Goal: Transaction & Acquisition: Purchase product/service

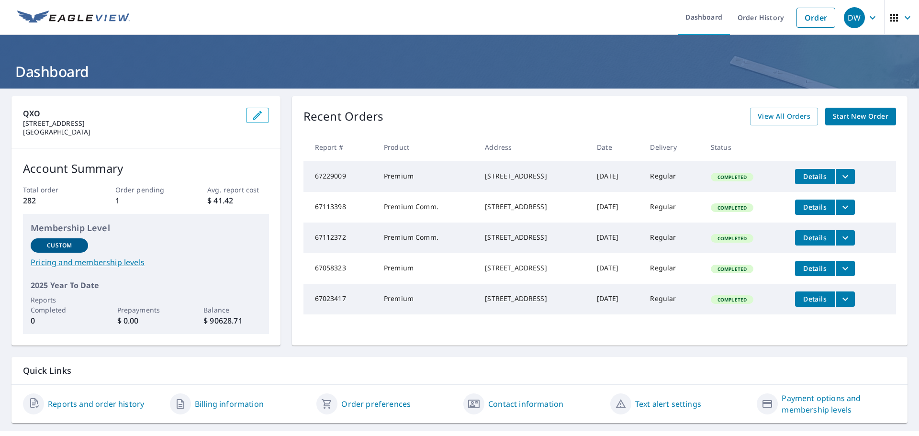
click at [853, 115] on span "Start New Order" at bounding box center [861, 117] width 56 height 12
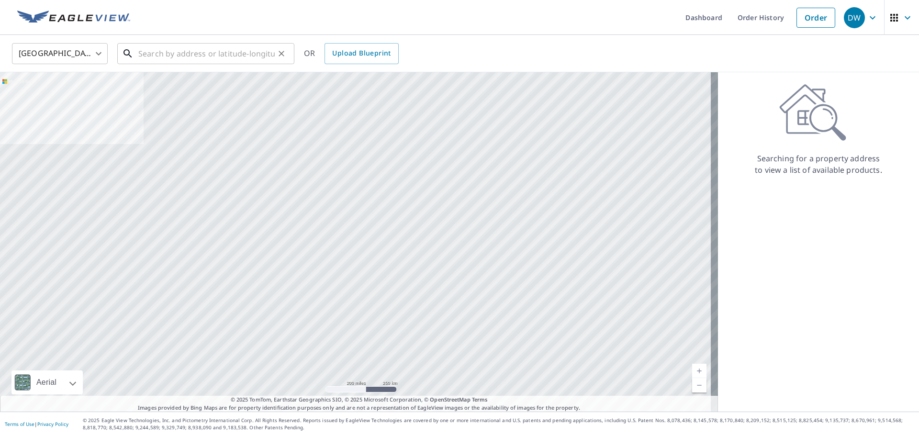
click at [196, 54] on input "text" at bounding box center [206, 53] width 136 height 27
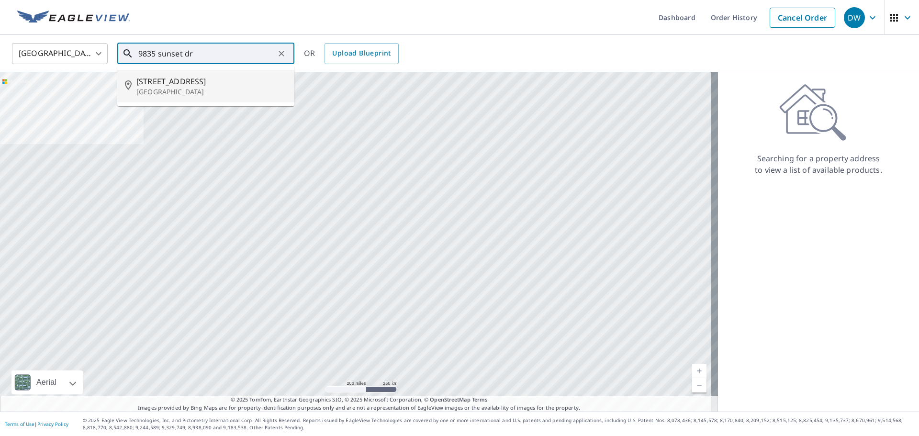
click at [194, 88] on p "[GEOGRAPHIC_DATA]" at bounding box center [211, 92] width 150 height 10
type input "[STREET_ADDRESS][PERSON_NAME]"
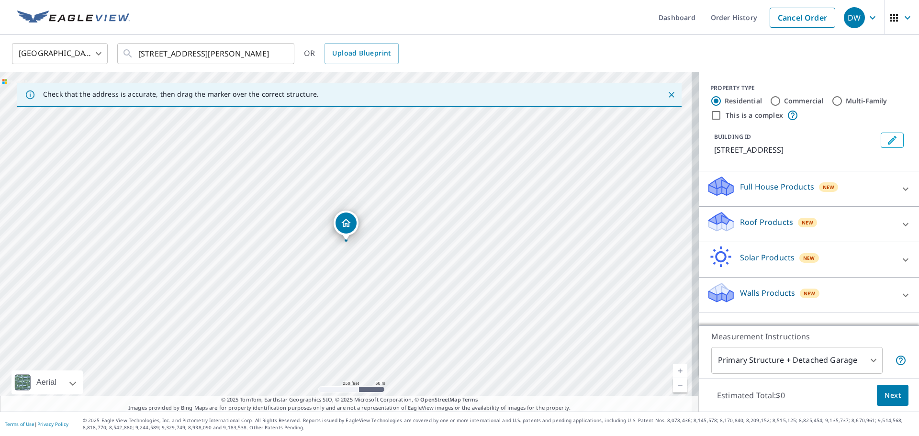
click at [804, 192] on p "Full House Products" at bounding box center [777, 186] width 74 height 11
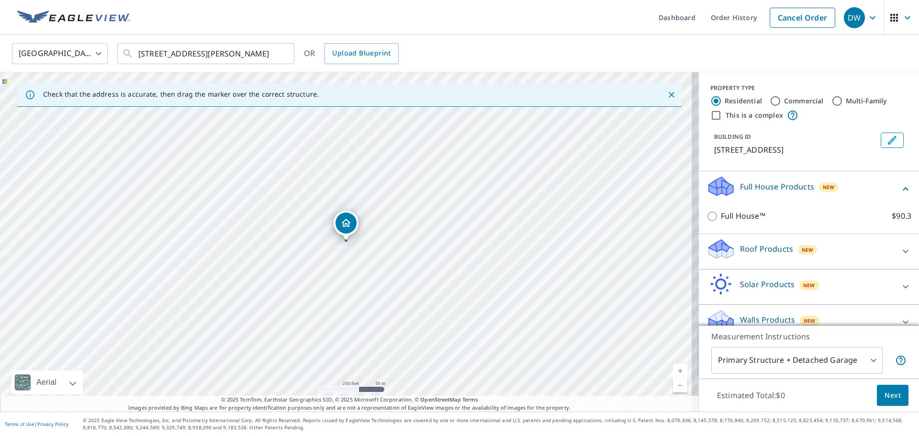
click at [790, 260] on div "Roof Products New" at bounding box center [801, 251] width 188 height 27
click at [735, 278] on p "Premium" at bounding box center [738, 279] width 34 height 12
click at [721, 278] on input "Premium $20.5 - $66" at bounding box center [714, 278] width 14 height 11
checkbox input "true"
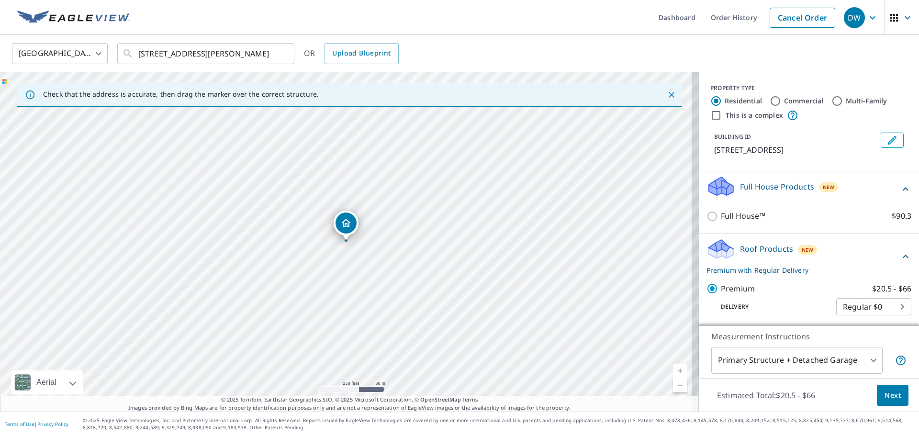
click at [881, 383] on div "Estimated Total: $20.5 - $66 Next" at bounding box center [809, 396] width 220 height 34
click at [889, 395] on span "Next" at bounding box center [893, 396] width 16 height 12
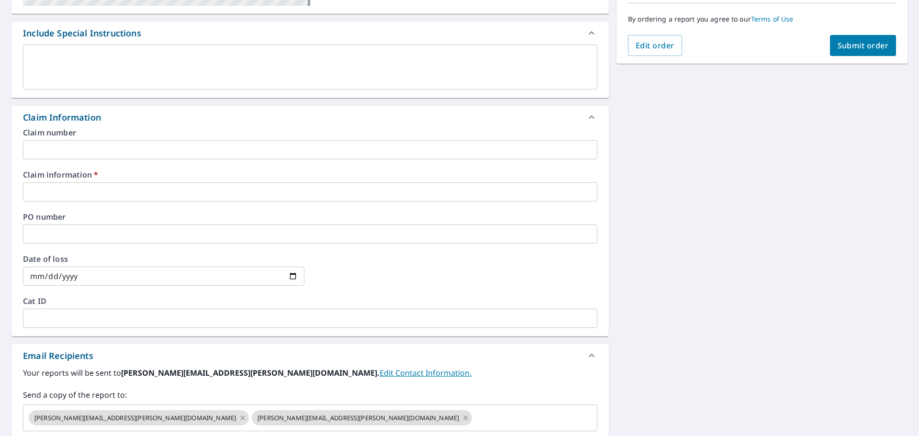
scroll to position [287, 0]
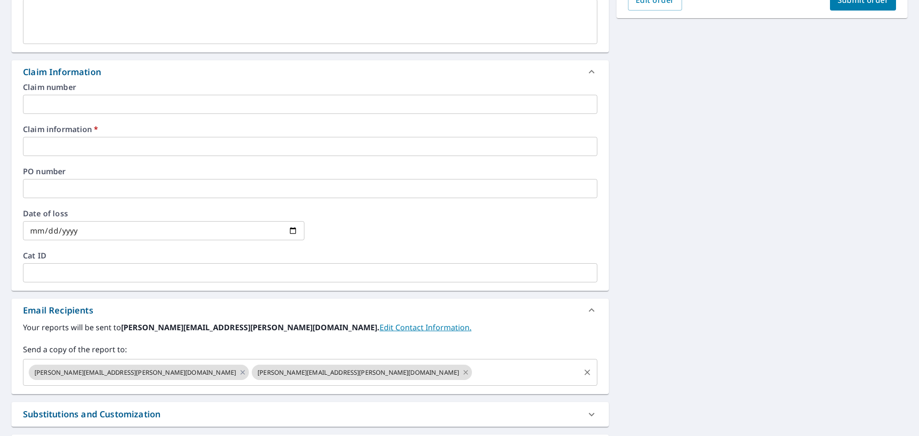
click at [462, 374] on icon at bounding box center [466, 372] width 8 height 11
checkbox input "true"
click at [86, 141] on input "text" at bounding box center [310, 146] width 575 height 19
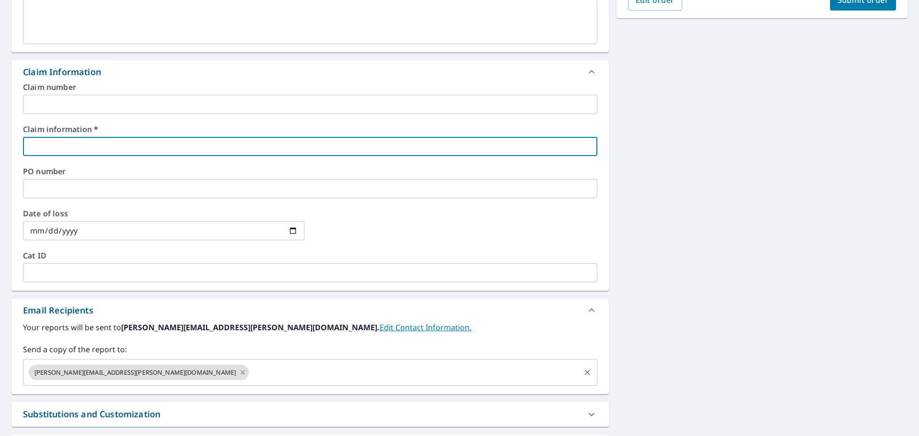
type input "[PERSON_NAME]"
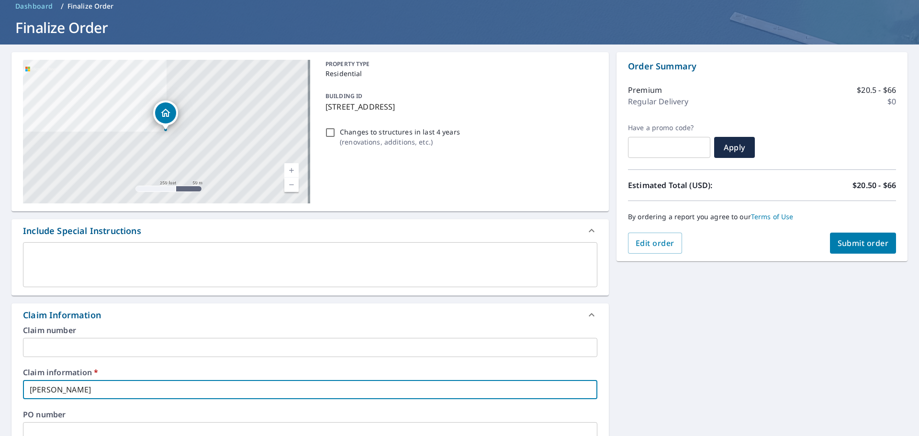
scroll to position [0, 0]
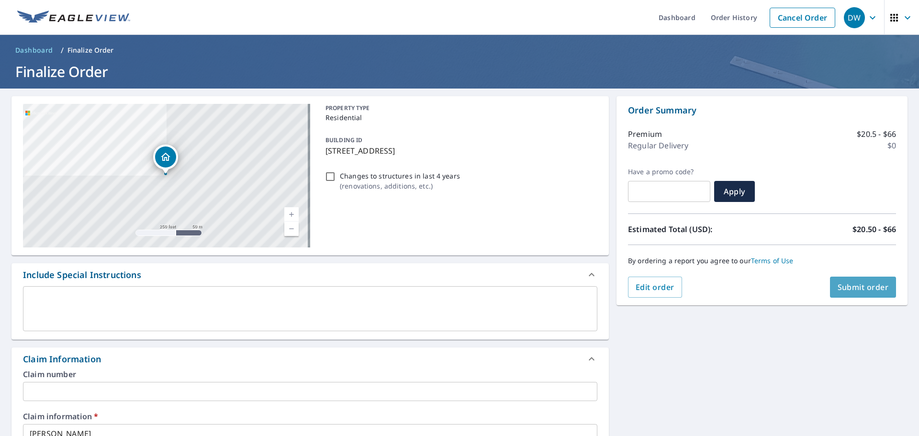
click at [868, 294] on button "Submit order" at bounding box center [863, 287] width 67 height 21
checkbox input "true"
